Goal: Navigation & Orientation: Find specific page/section

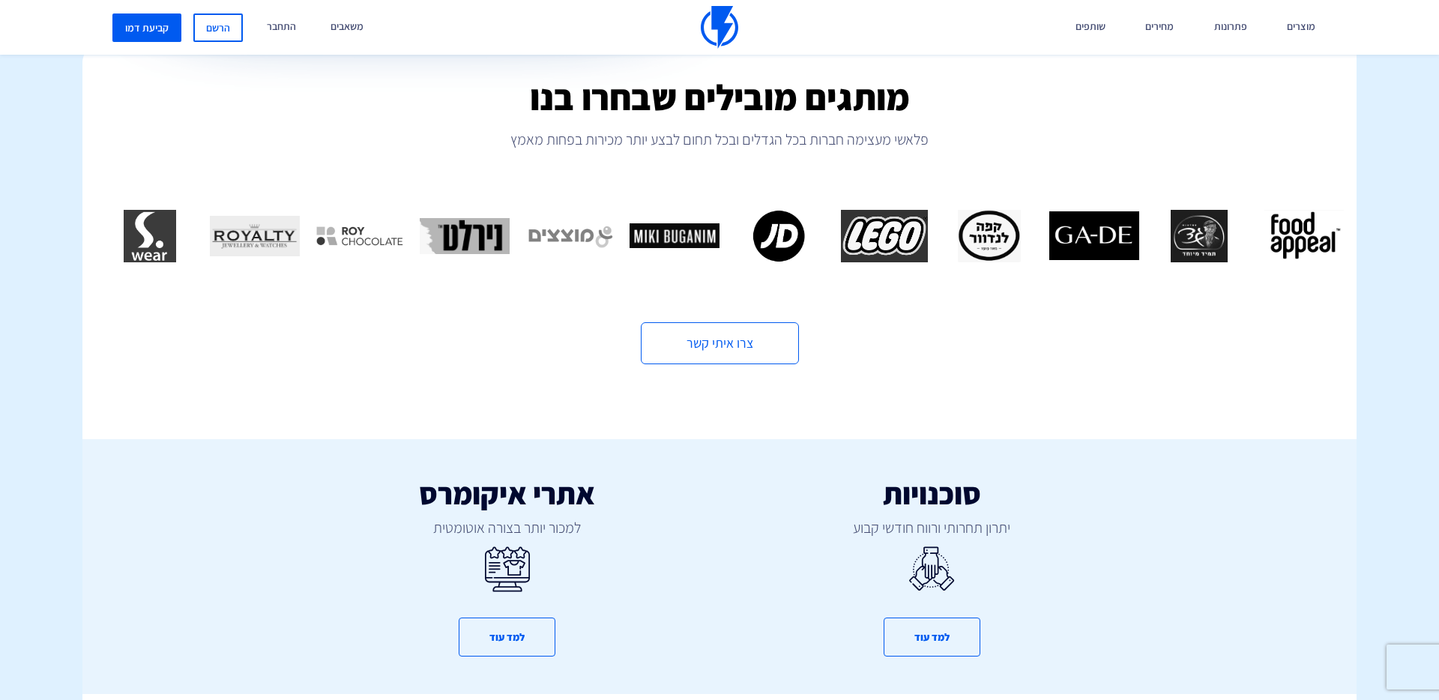
scroll to position [632, 0]
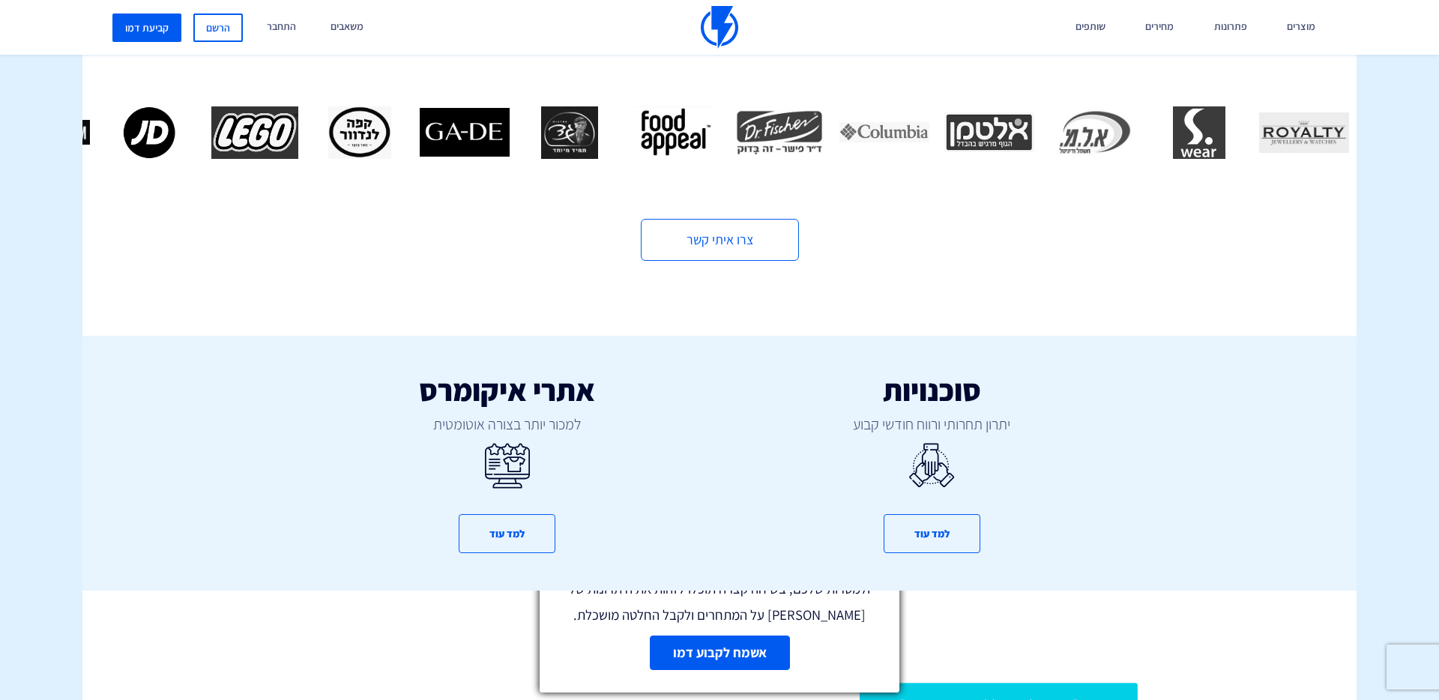
click at [887, 514] on line at bounding box center [885, 512] width 10 height 10
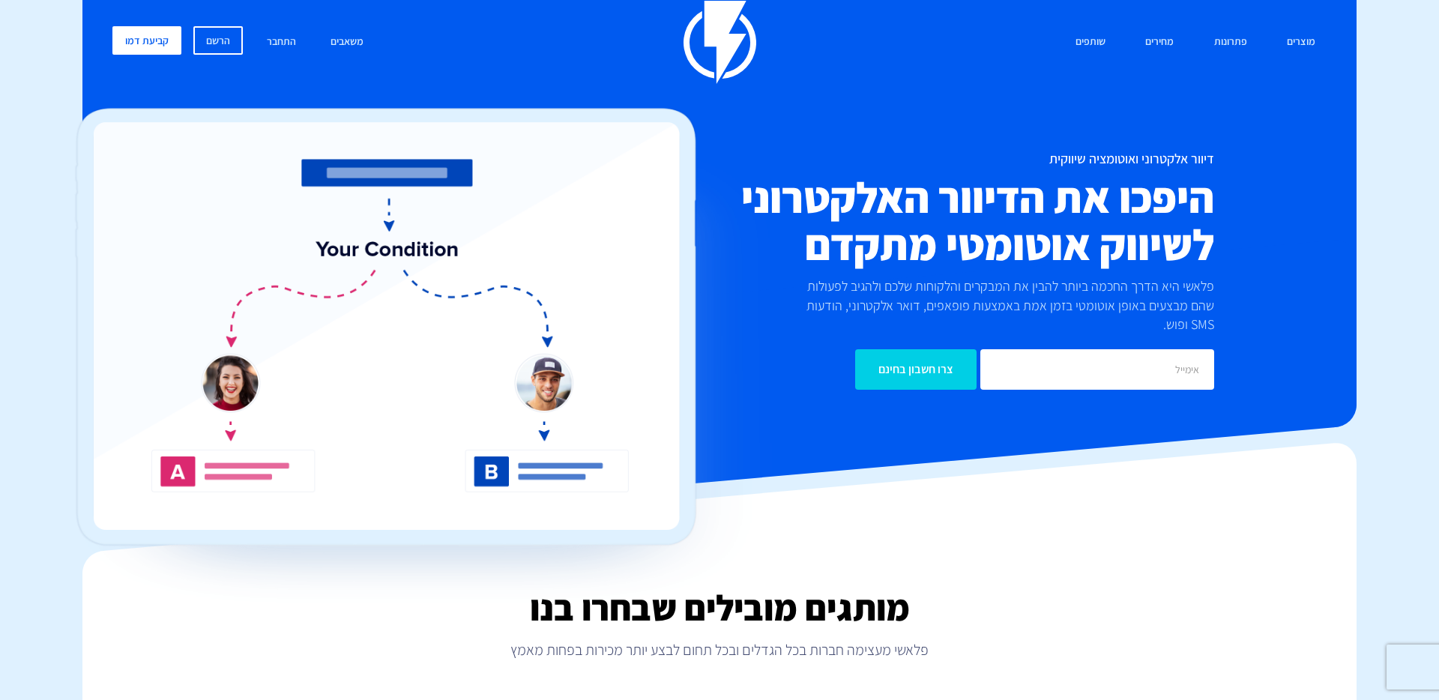
scroll to position [0, 0]
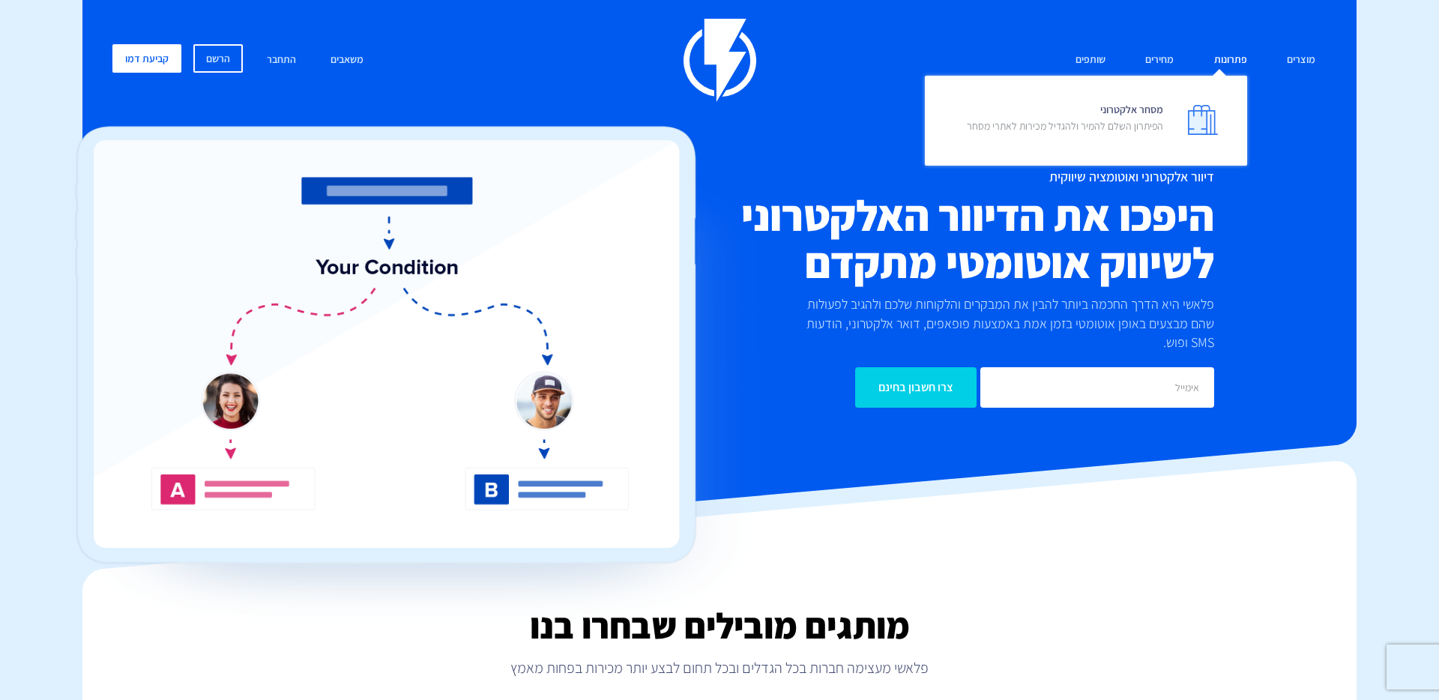
click at [1231, 55] on link "פתרונות" at bounding box center [1230, 60] width 55 height 32
